Goal: Information Seeking & Learning: Learn about a topic

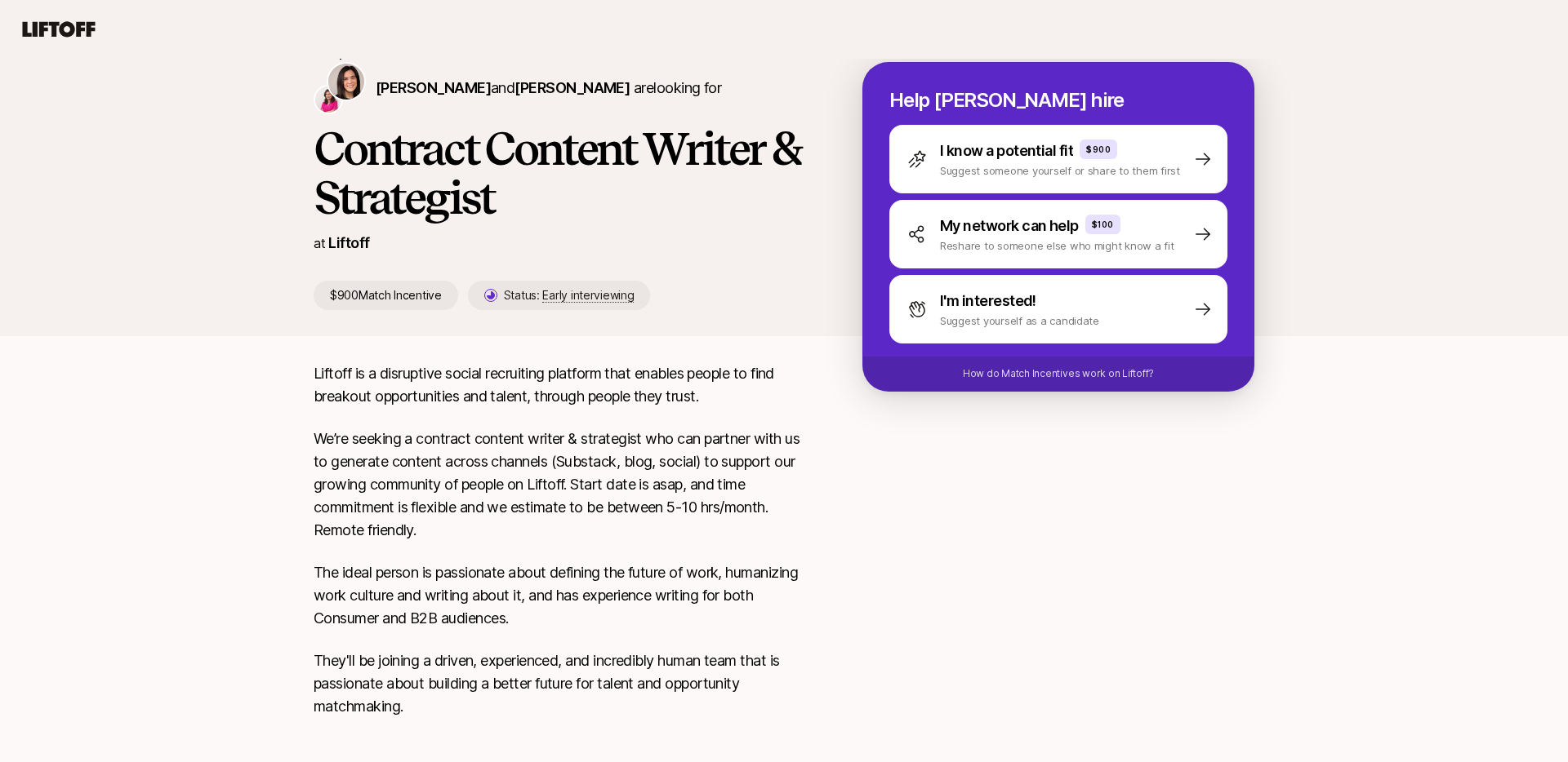
scroll to position [167, 0]
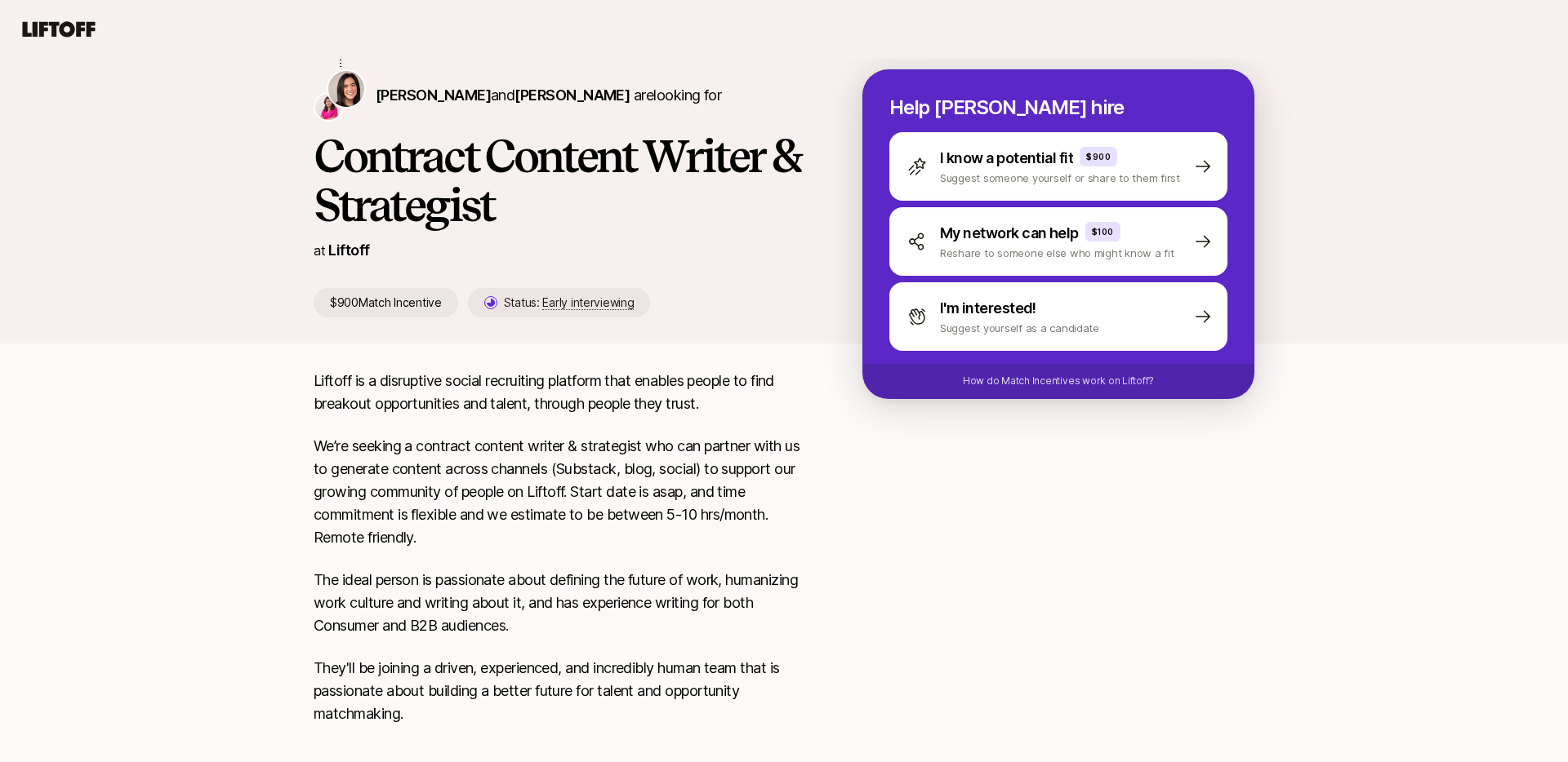
click at [349, 250] on p "Liftoff" at bounding box center [349, 251] width 41 height 23
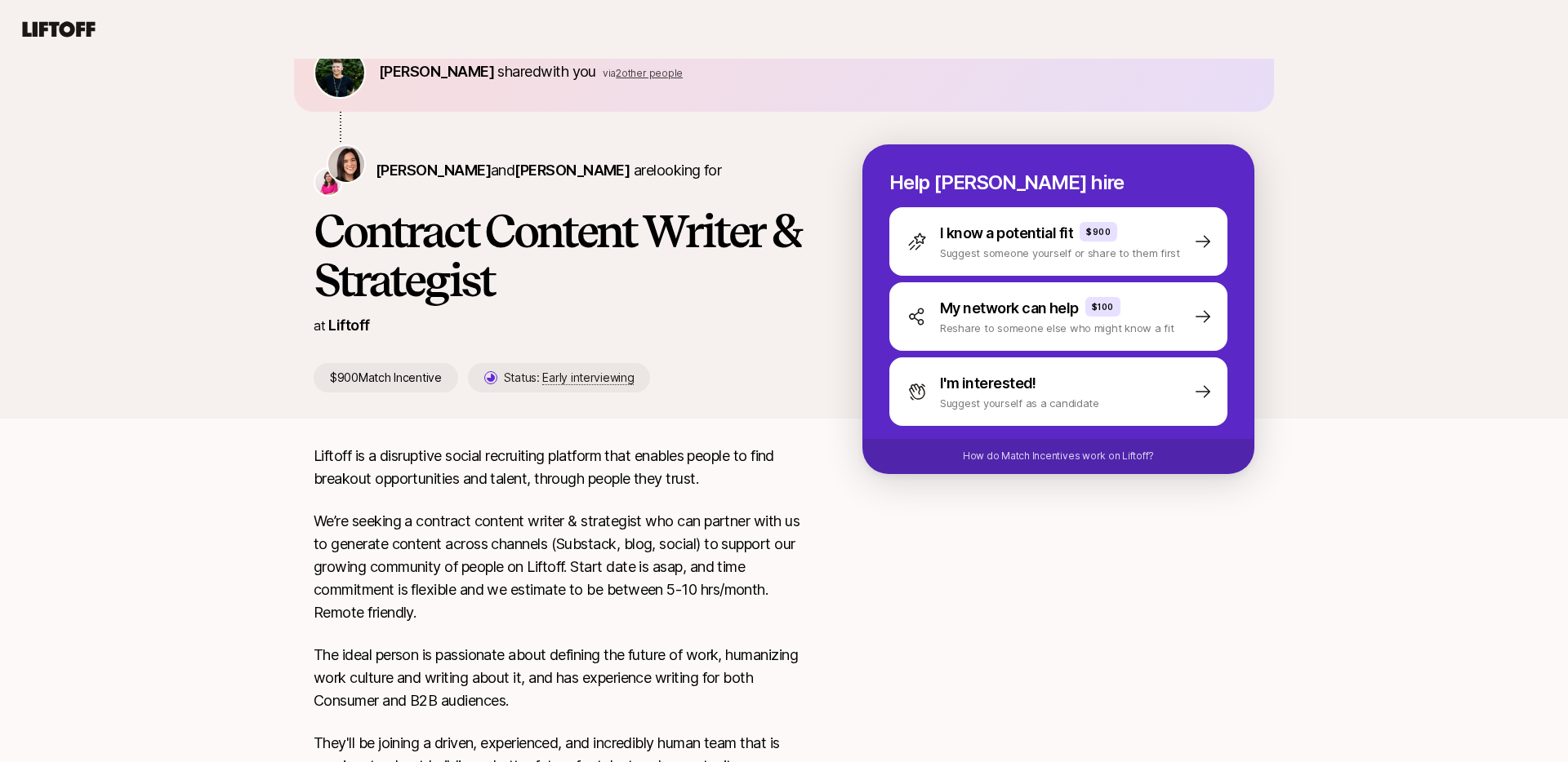
scroll to position [0, 0]
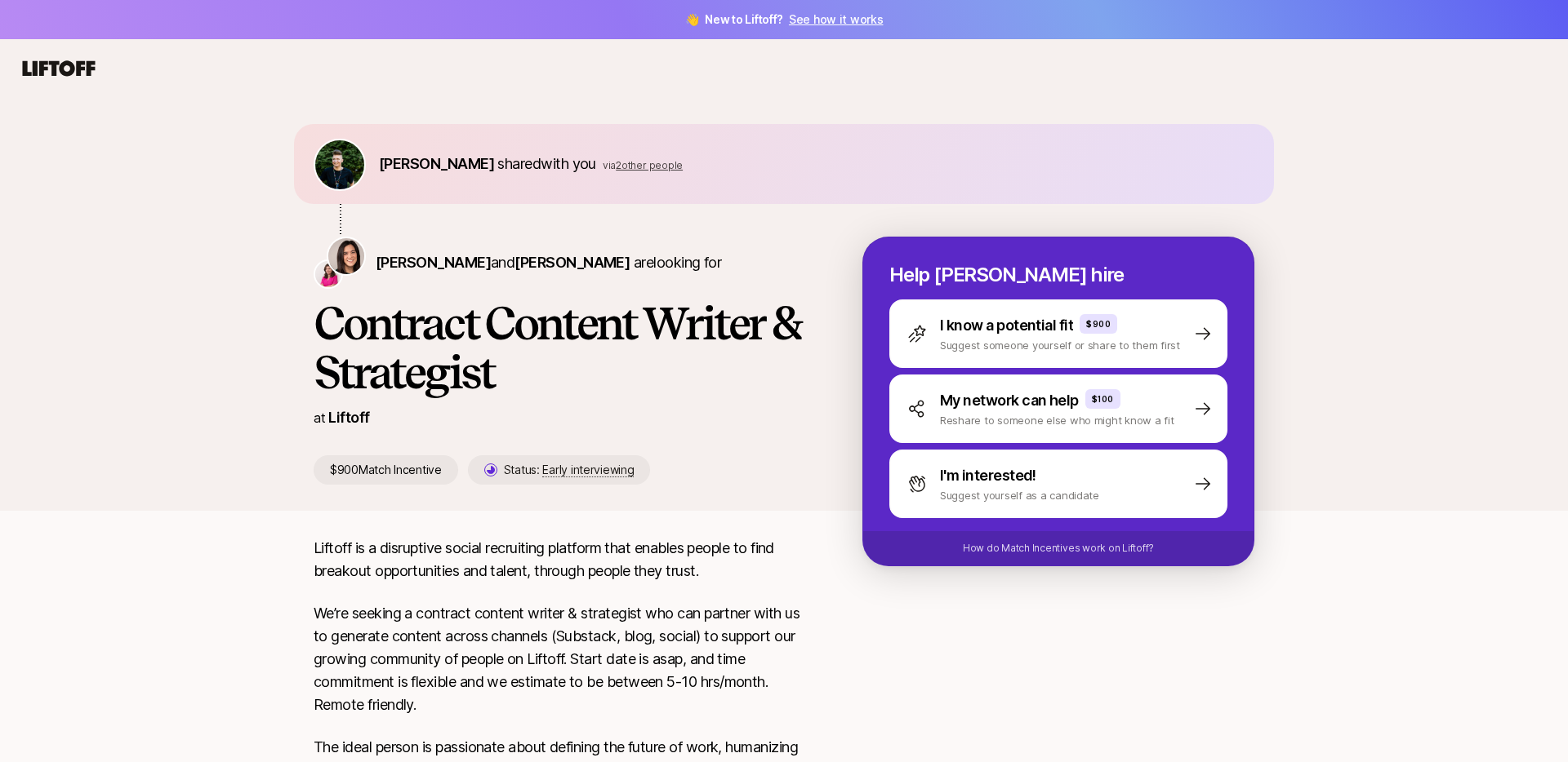
click at [356, 424] on p "Liftoff" at bounding box center [349, 418] width 41 height 23
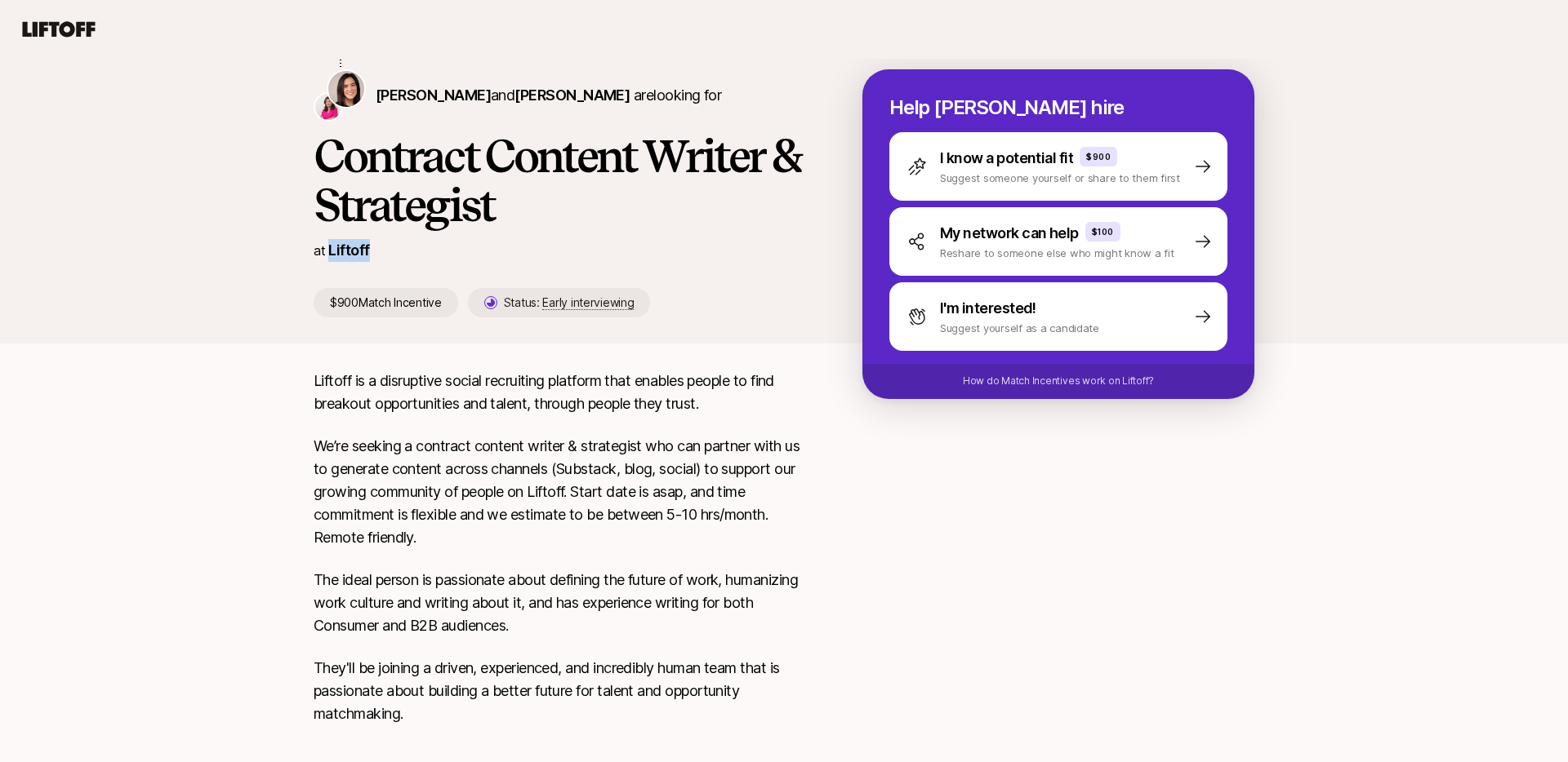
scroll to position [202, 0]
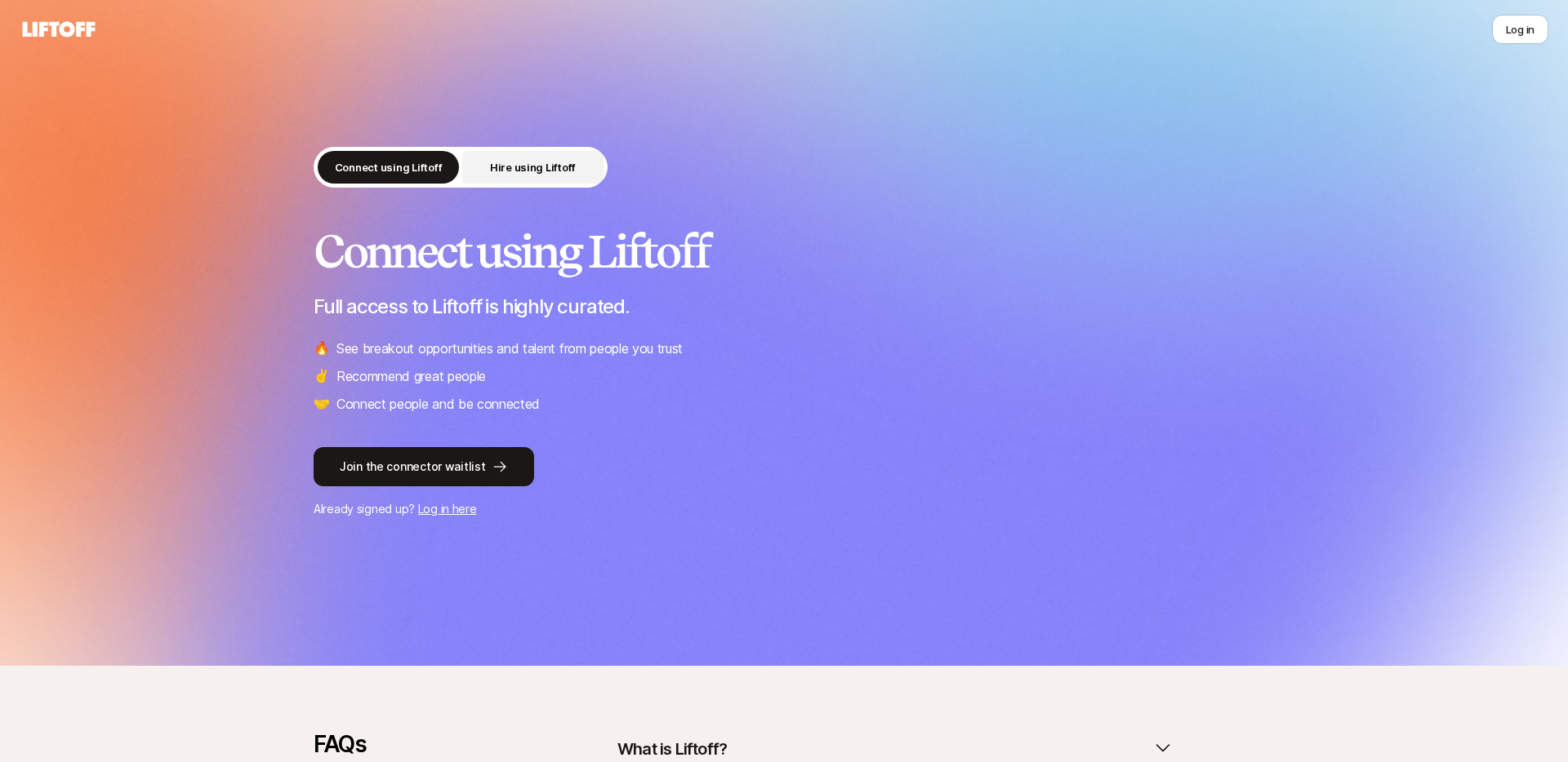
click at [558, 163] on p "Hire using Liftoff" at bounding box center [533, 167] width 86 height 16
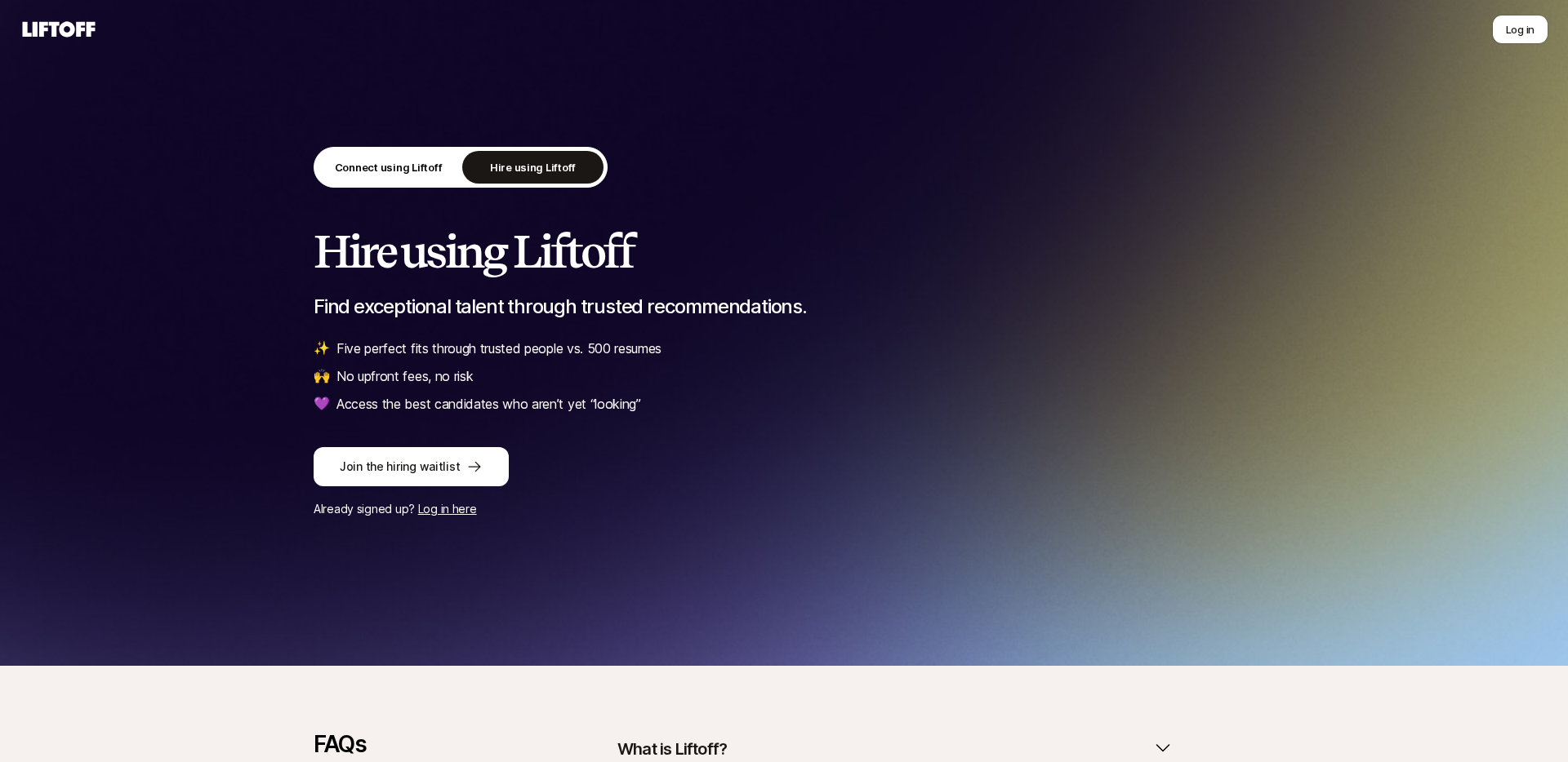
scroll to position [272, 0]
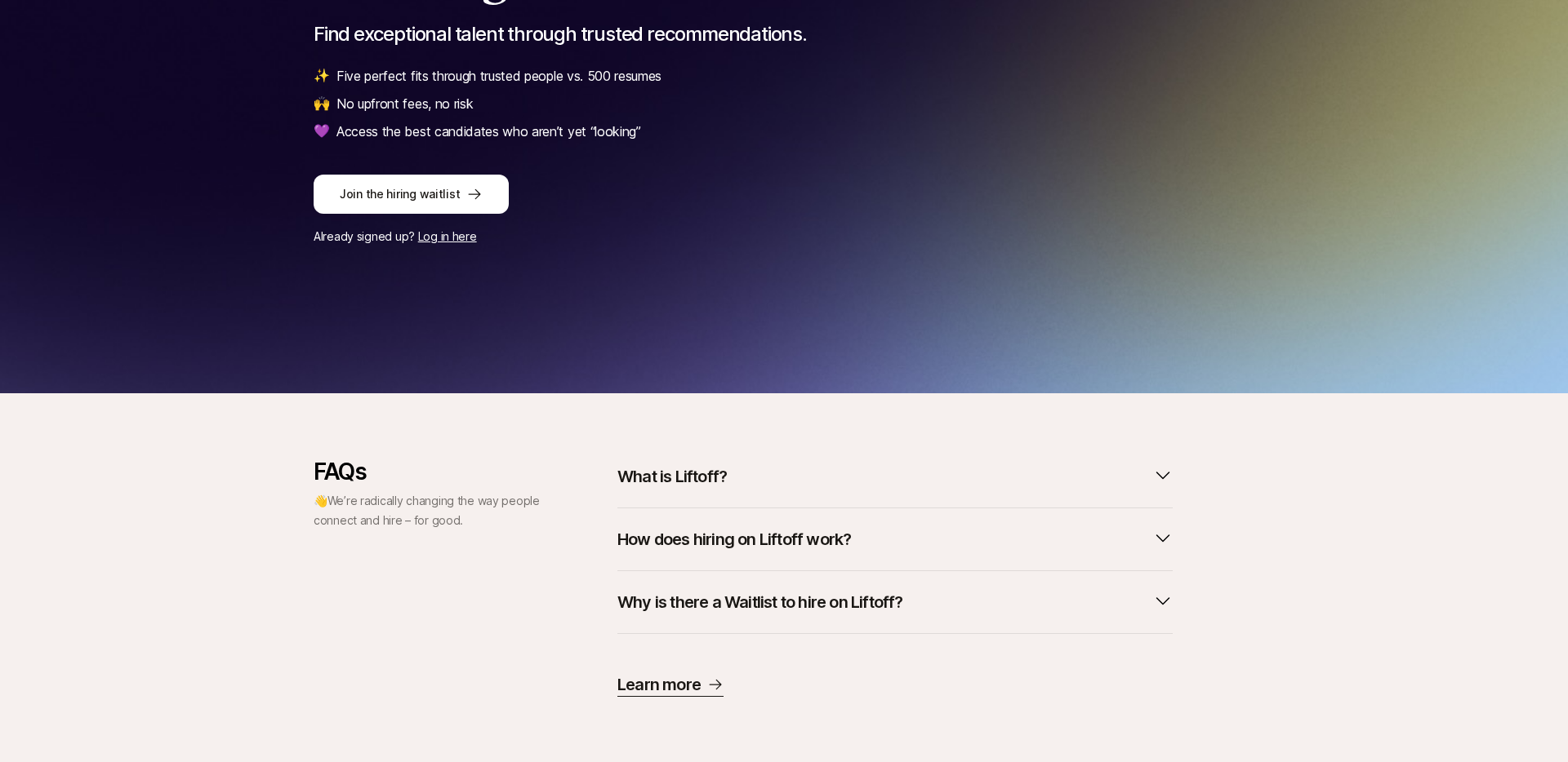
click at [732, 476] on button "What is Liftoff?" at bounding box center [895, 476] width 556 height 36
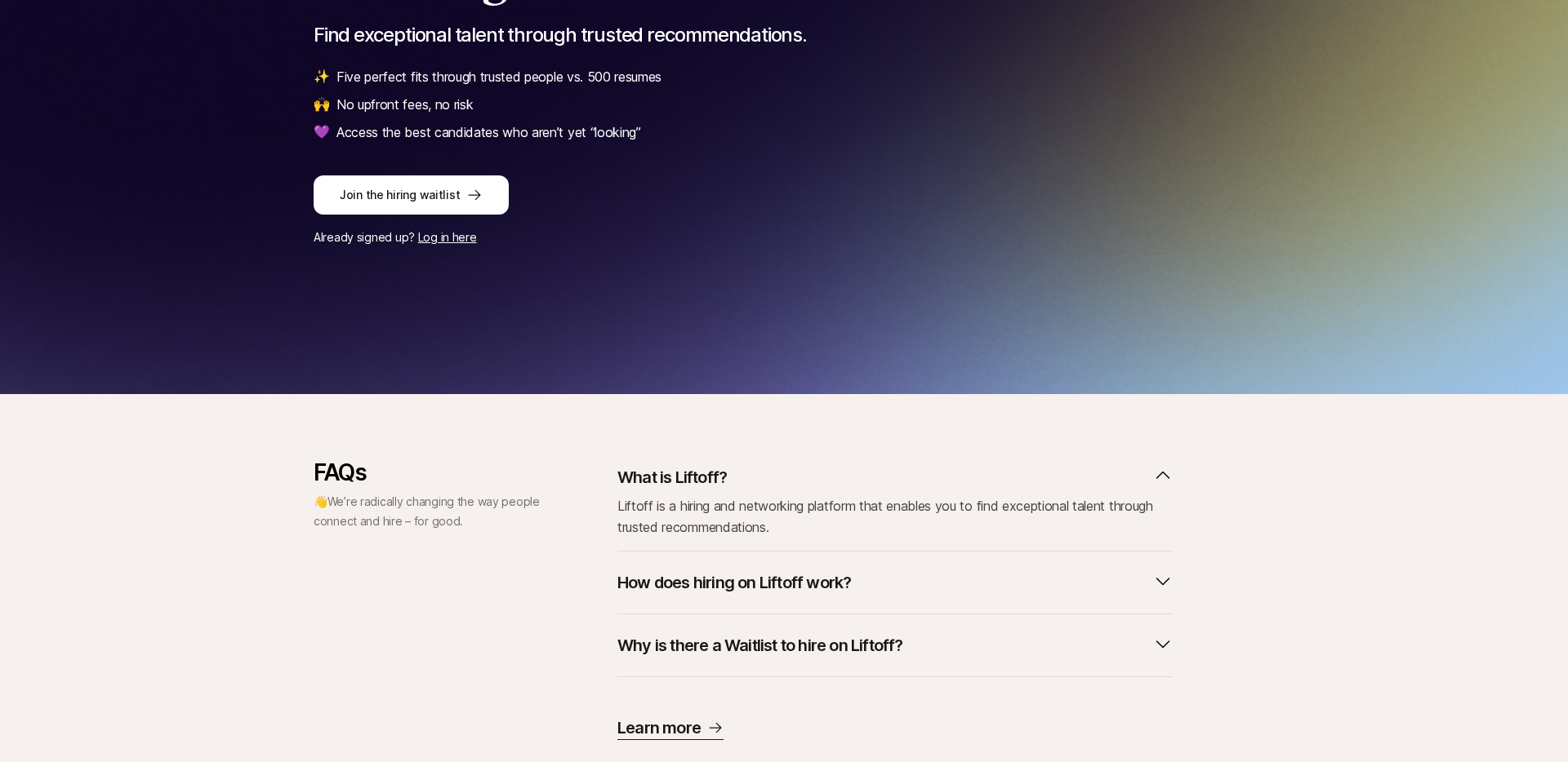
scroll to position [294, 0]
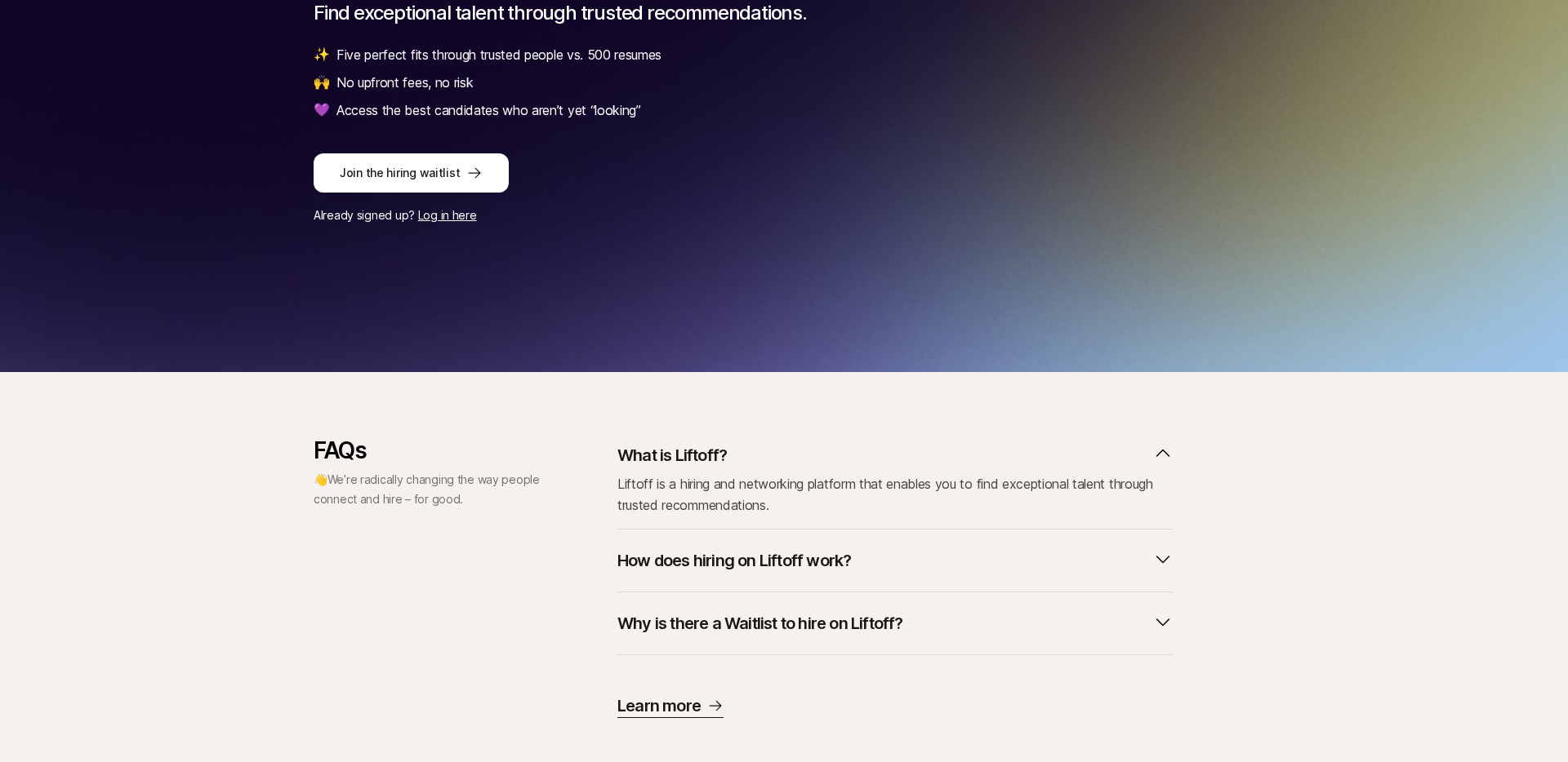
click at [824, 561] on p "How does hiring on Liftoff work?" at bounding box center [734, 561] width 234 height 23
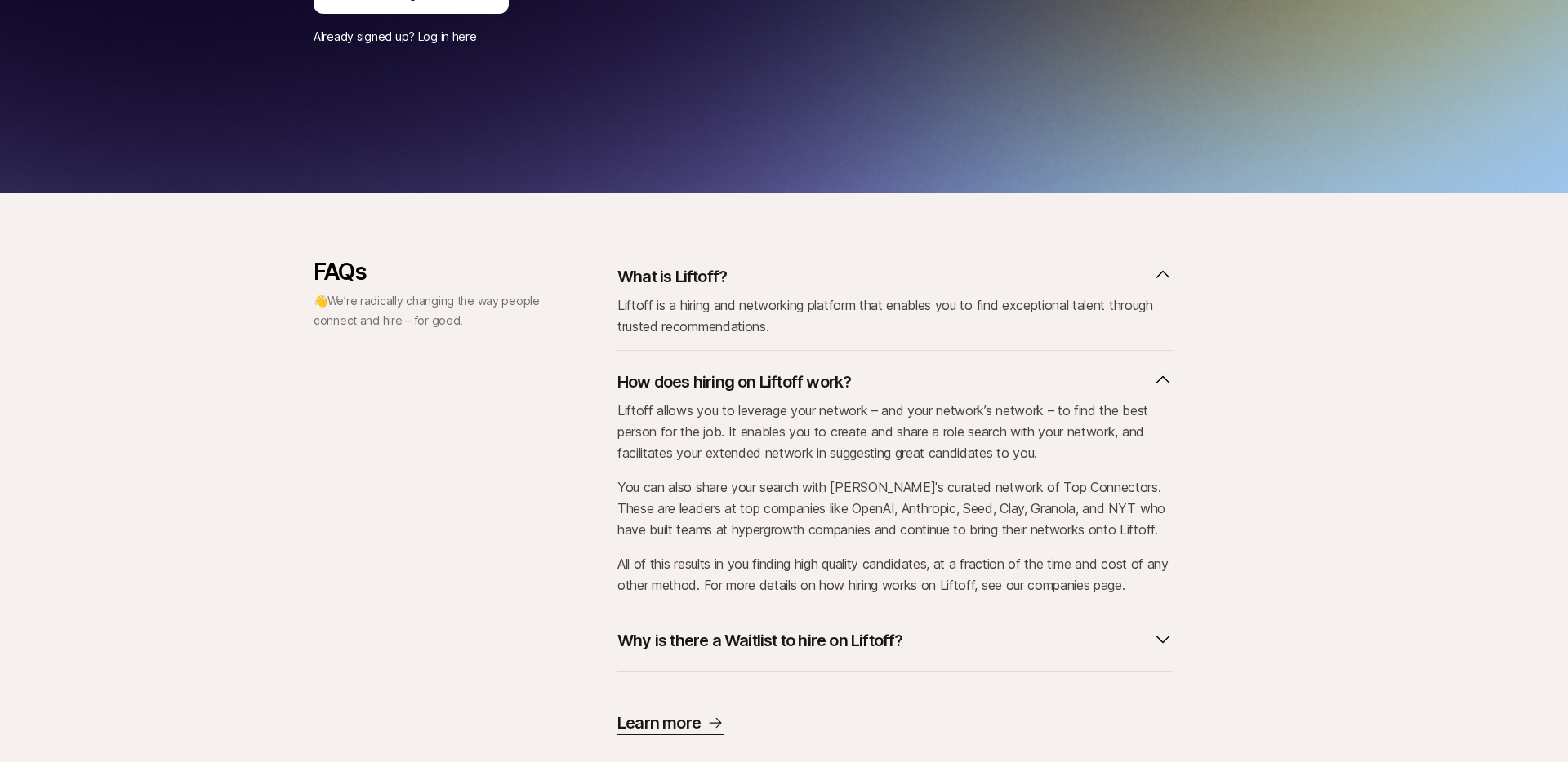
scroll to position [510, 0]
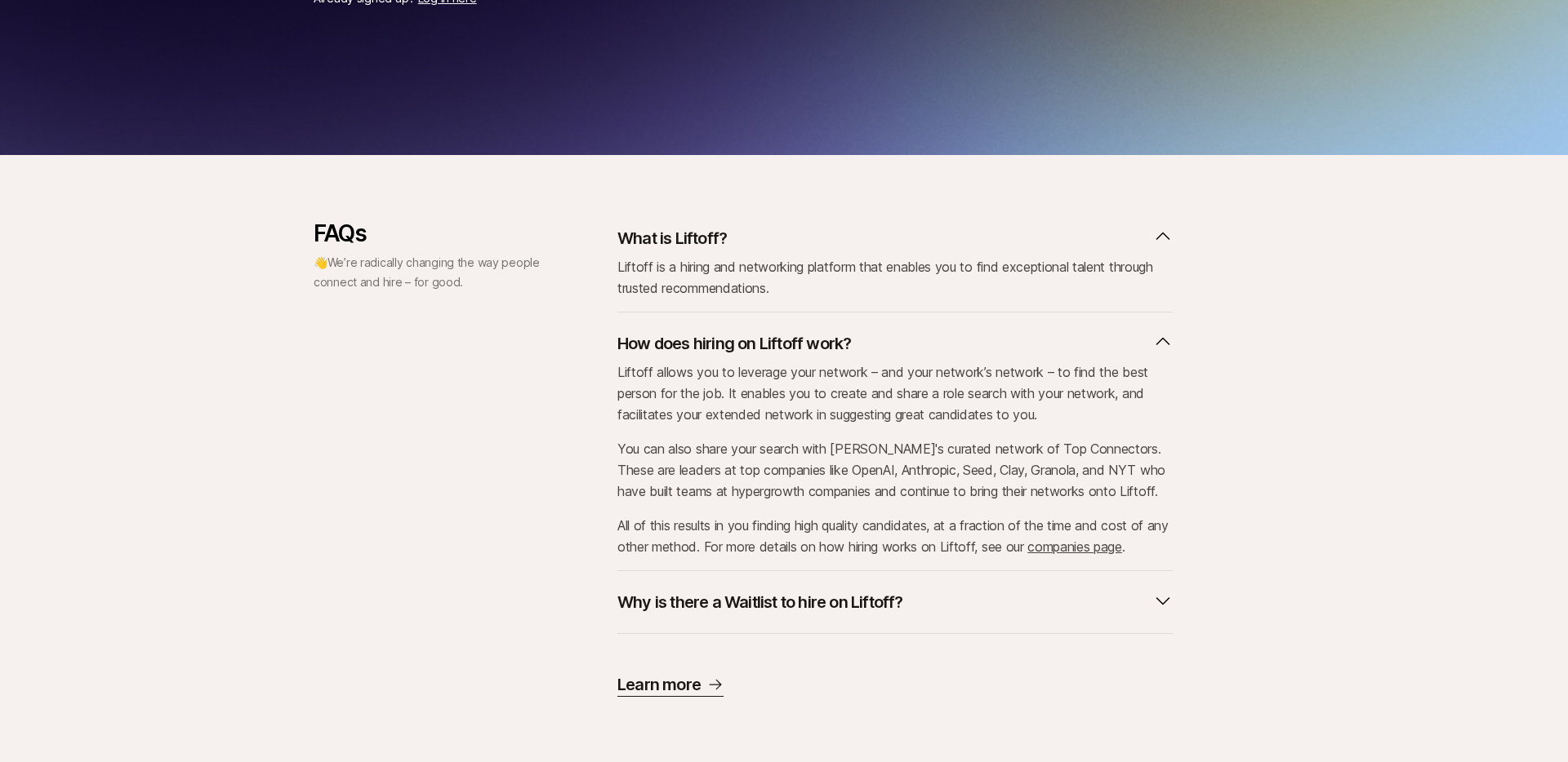
click at [821, 613] on button "Why is there a Waitlist to hire on Liftoff?" at bounding box center [895, 603] width 556 height 36
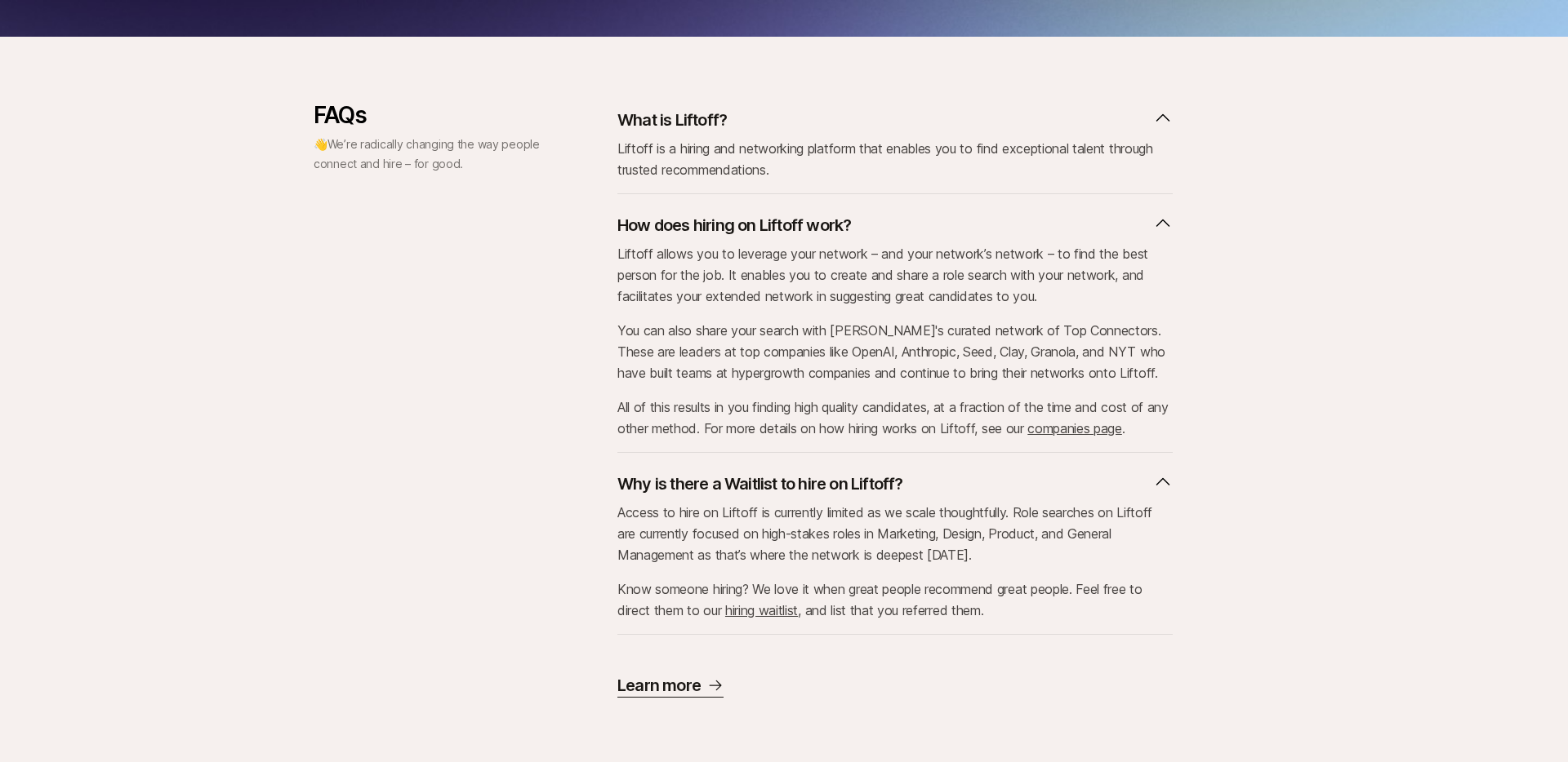
scroll to position [0, 0]
